Goal: Check status

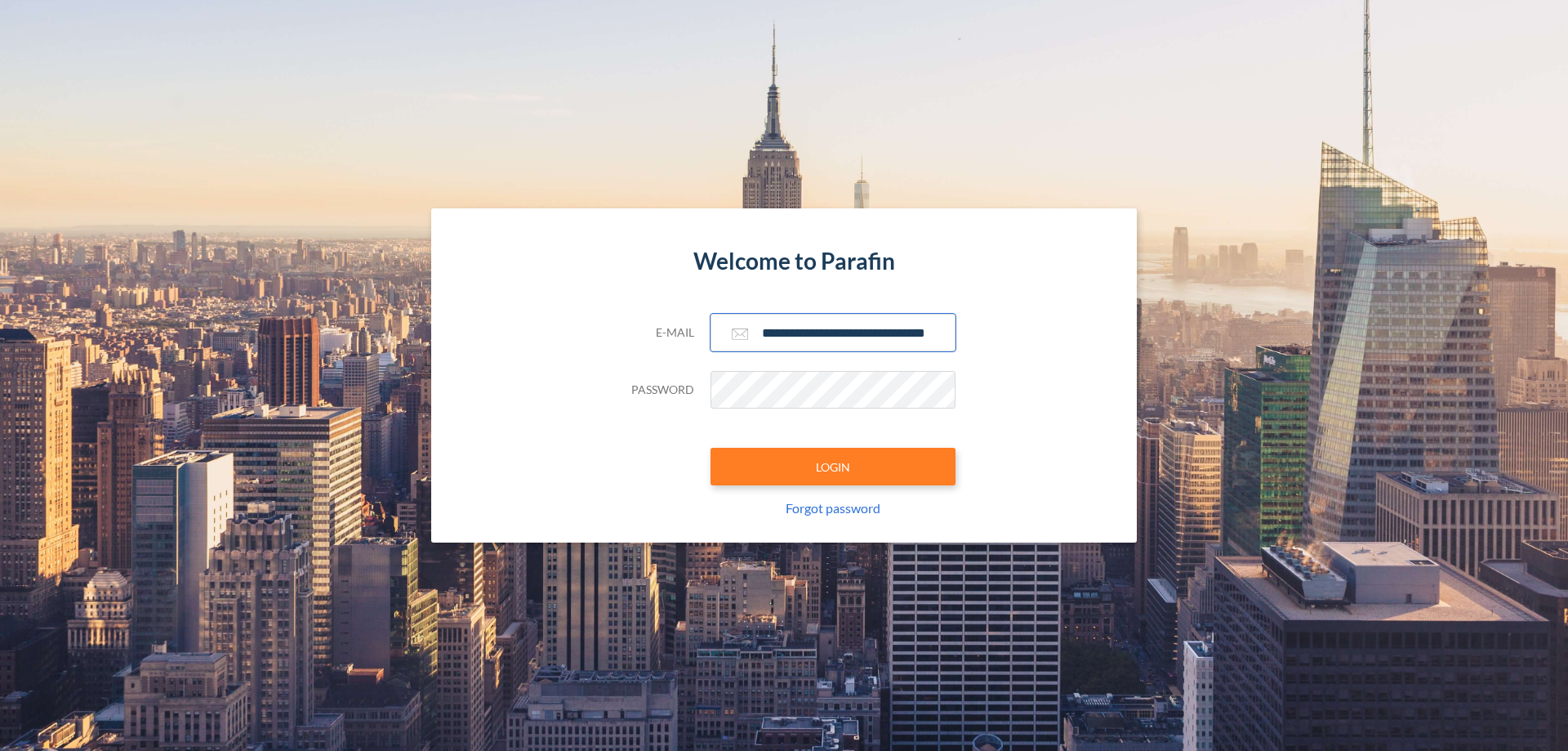
type input "**********"
click at [833, 467] on button "LOGIN" at bounding box center [833, 466] width 245 height 37
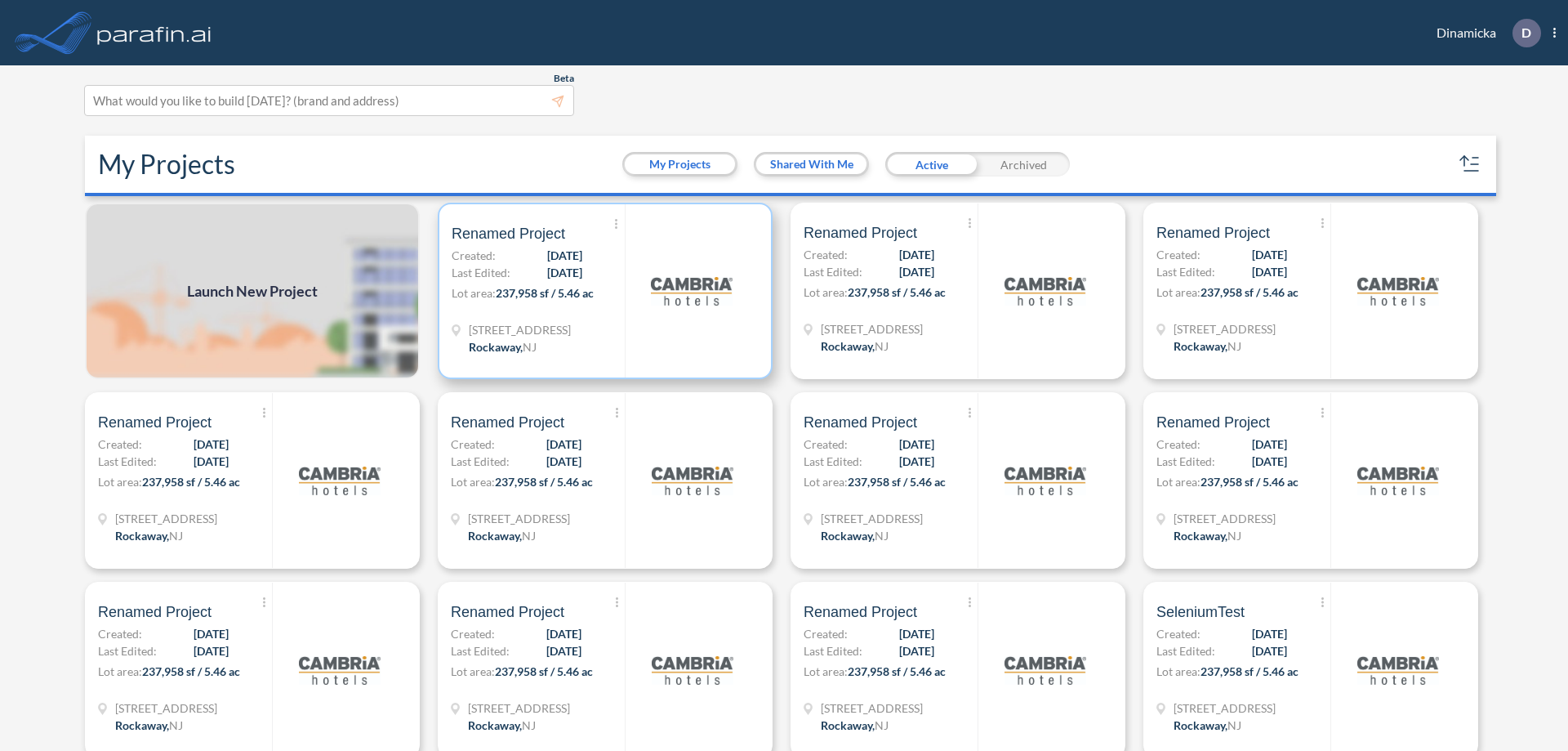
scroll to position [4, 0]
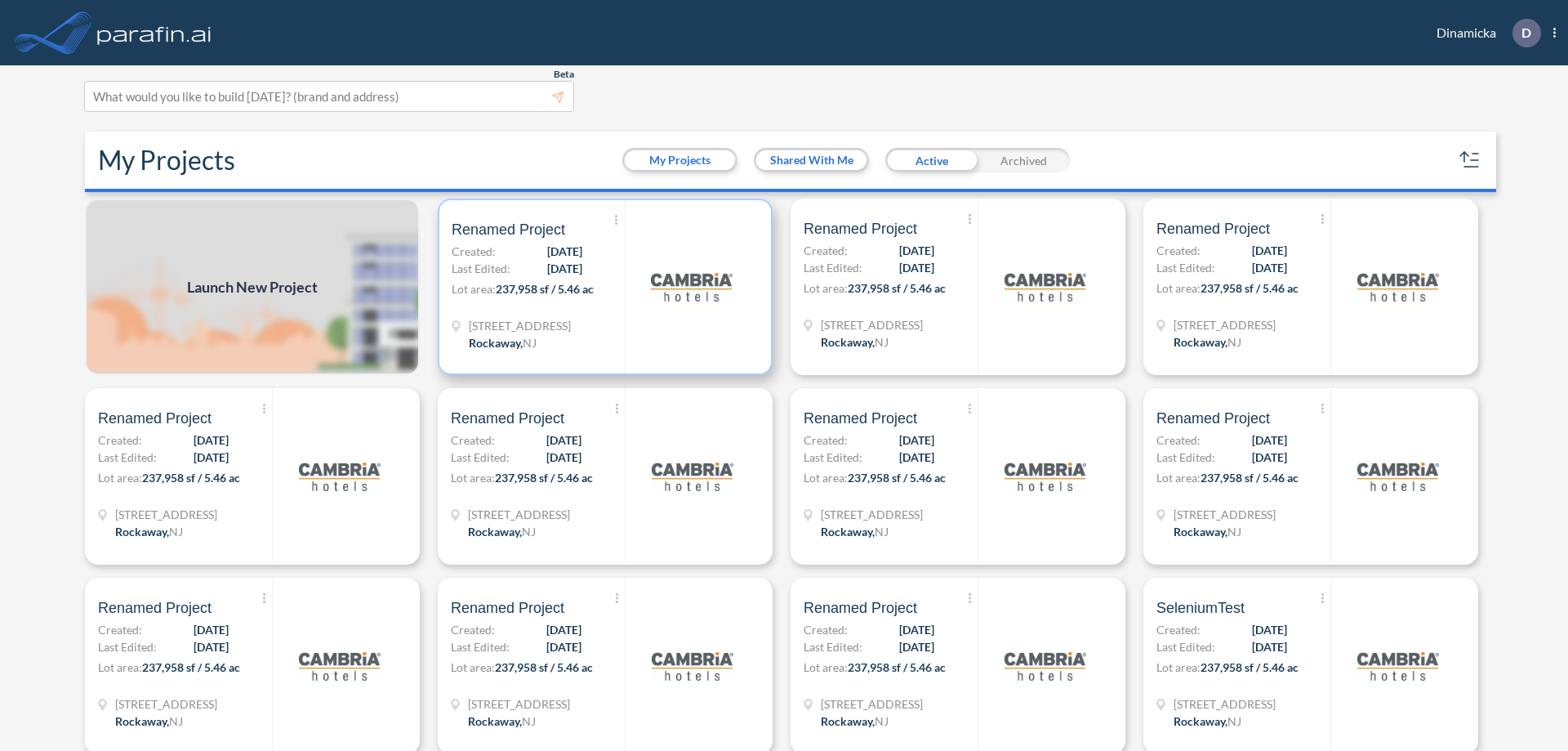
click at [602, 287] on p "Lot area: 237,958 sf / 5.46 ac" at bounding box center [538, 292] width 173 height 24
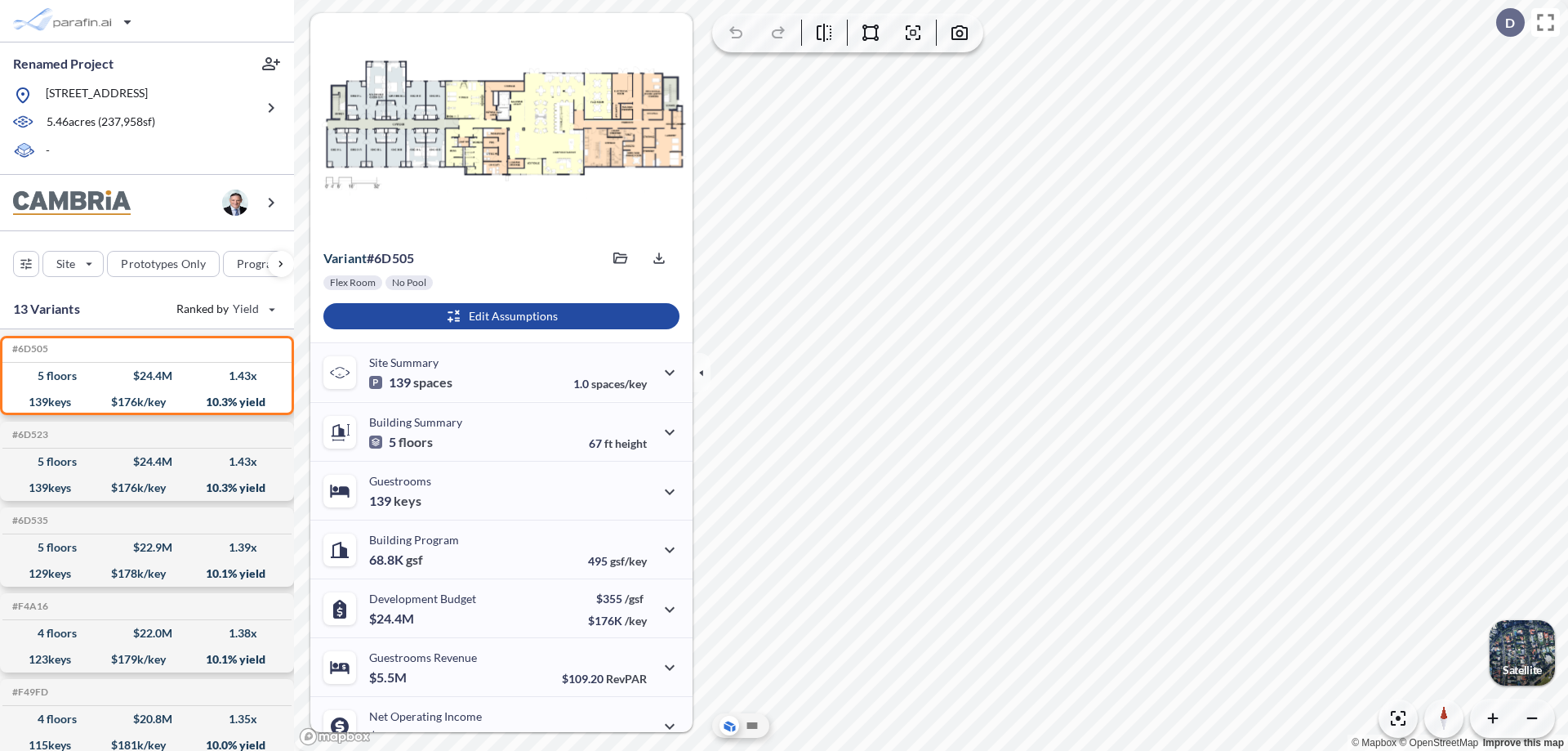
scroll to position [83, 0]
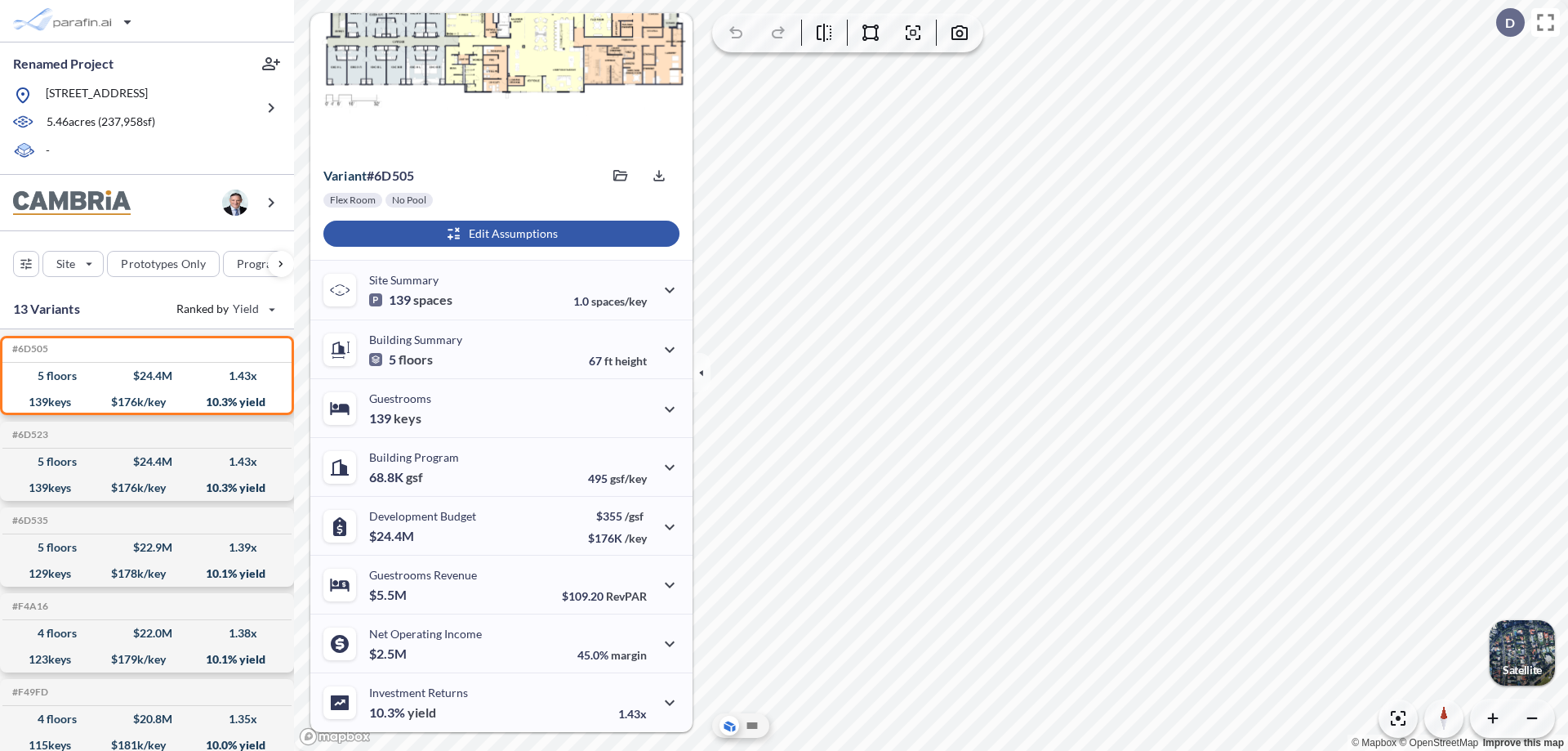
click at [499, 234] on div "button" at bounding box center [501, 234] width 356 height 27
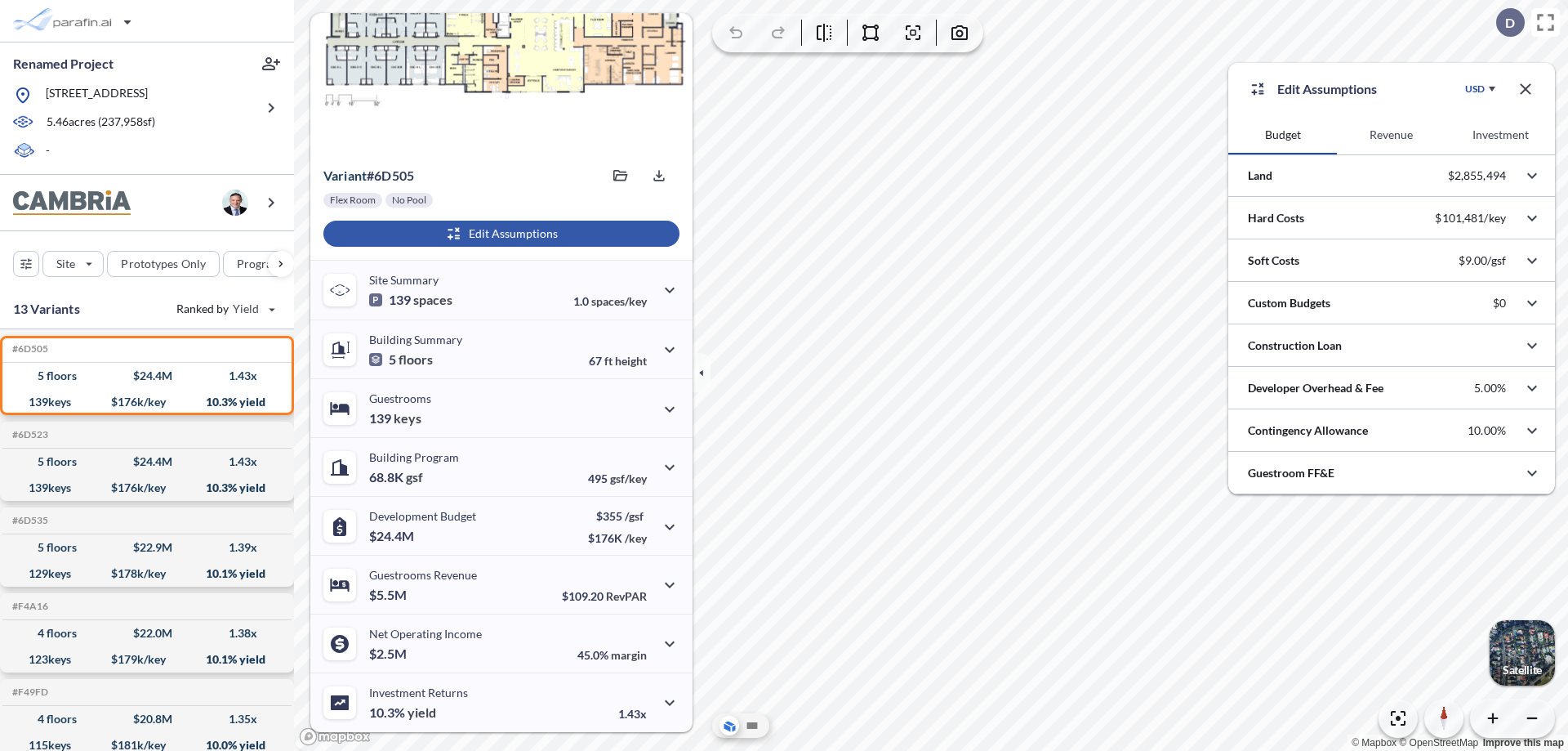
click at [1391, 135] on button "Revenue" at bounding box center [1391, 134] width 109 height 39
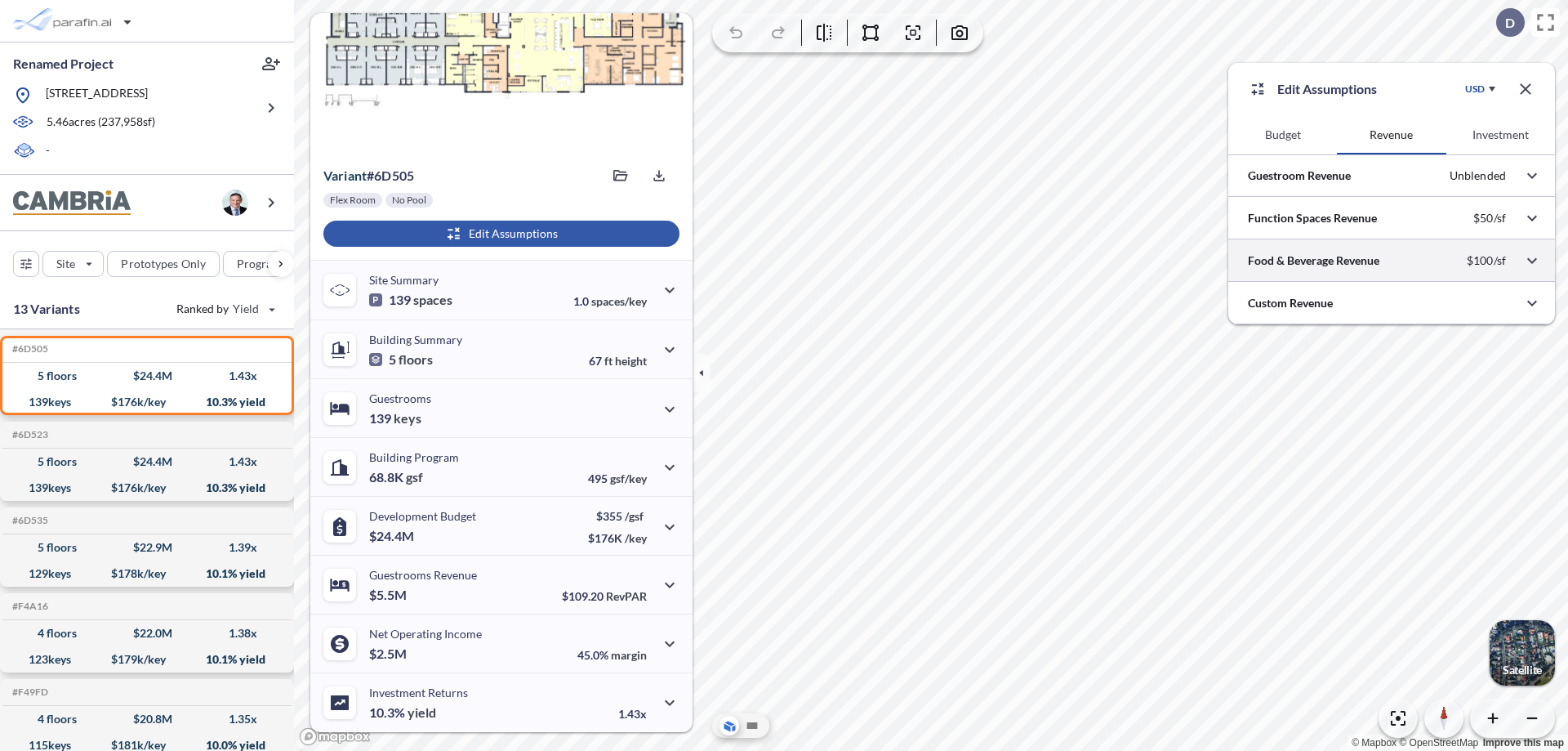
click at [1391, 260] on div at bounding box center [1391, 260] width 327 height 41
